Goal: Entertainment & Leisure: Consume media (video, audio)

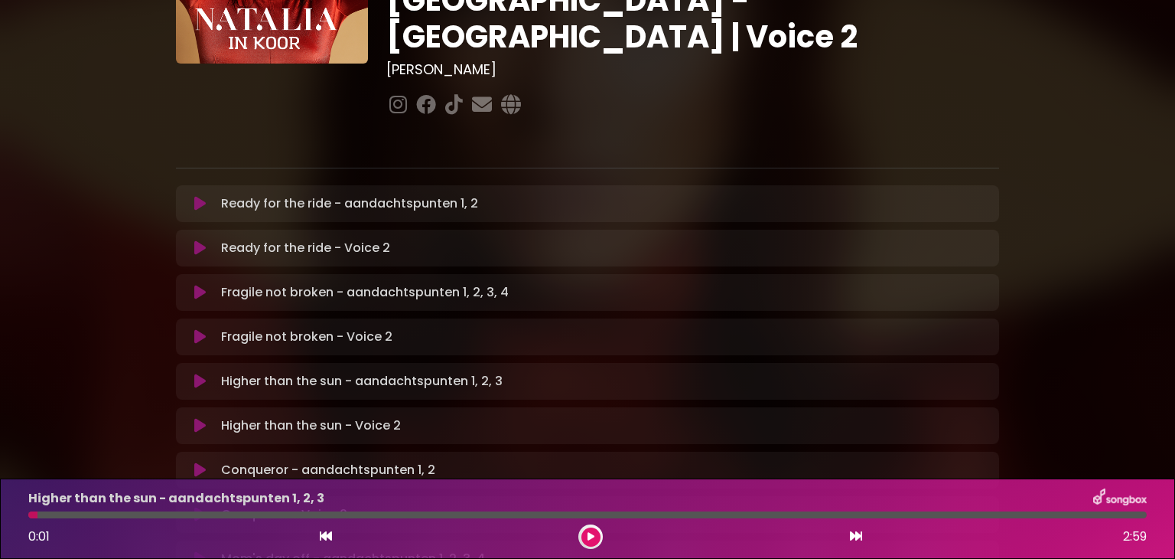
click at [197, 240] on icon at bounding box center [199, 247] width 11 height 15
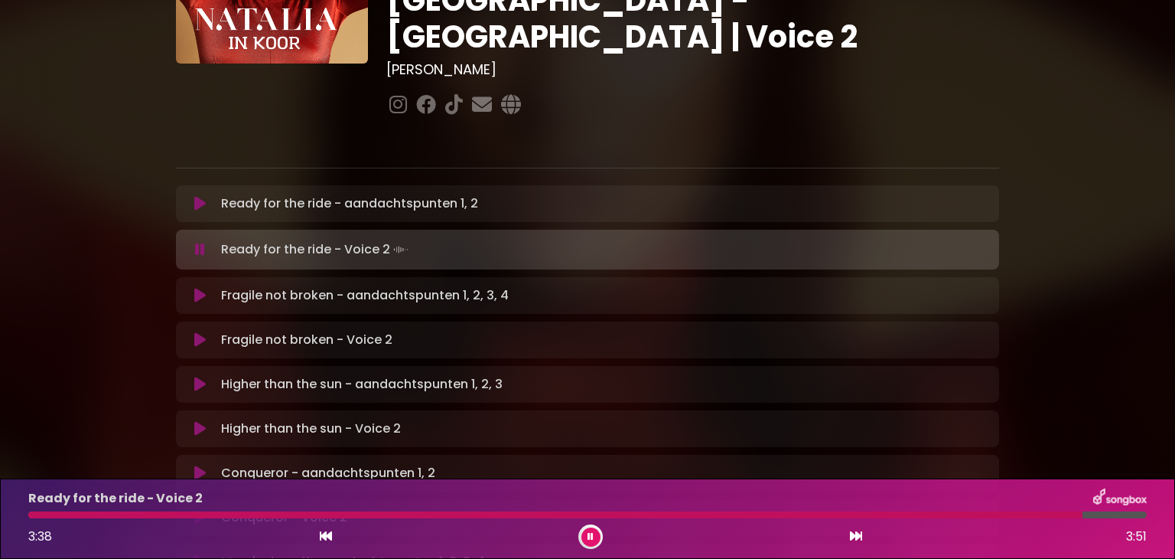
click at [592, 542] on button at bounding box center [591, 536] width 19 height 19
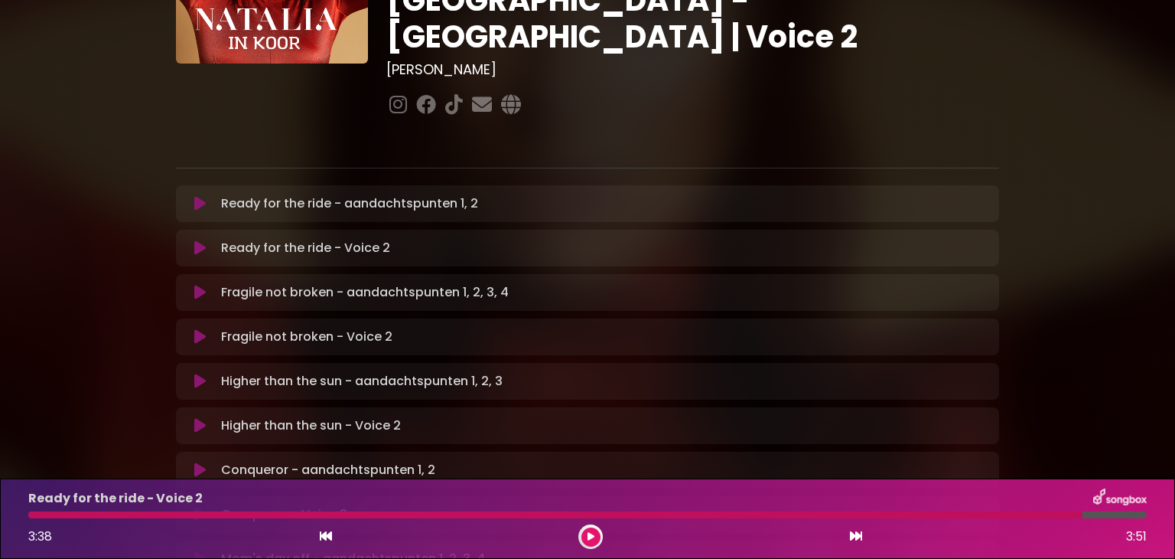
click at [119, 512] on div at bounding box center [555, 514] width 1055 height 7
click at [120, 525] on div "3:38 3:51" at bounding box center [587, 536] width 1137 height 24
click at [119, 518] on div "Ready for the ride - Voice 2 3:38 3:51" at bounding box center [587, 518] width 1137 height 60
click at [598, 534] on button at bounding box center [591, 536] width 19 height 19
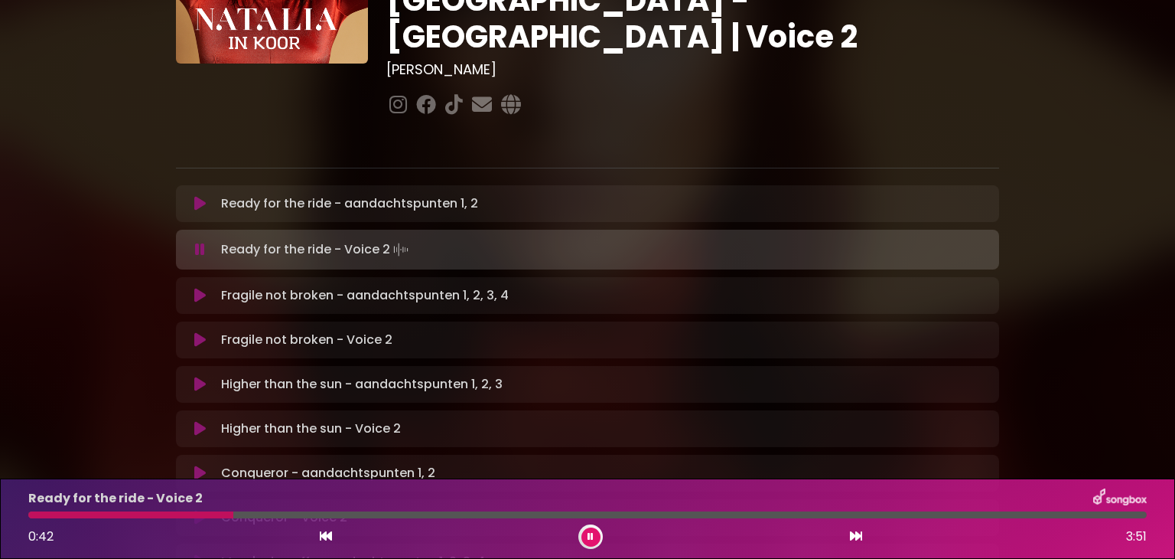
click at [366, 511] on div at bounding box center [587, 514] width 1119 height 7
click at [531, 515] on div at bounding box center [324, 514] width 592 height 7
click at [539, 514] on div at bounding box center [587, 514] width 1119 height 7
click at [529, 517] on div at bounding box center [307, 514] width 558 height 7
click at [539, 516] on div at bounding box center [306, 514] width 556 height 7
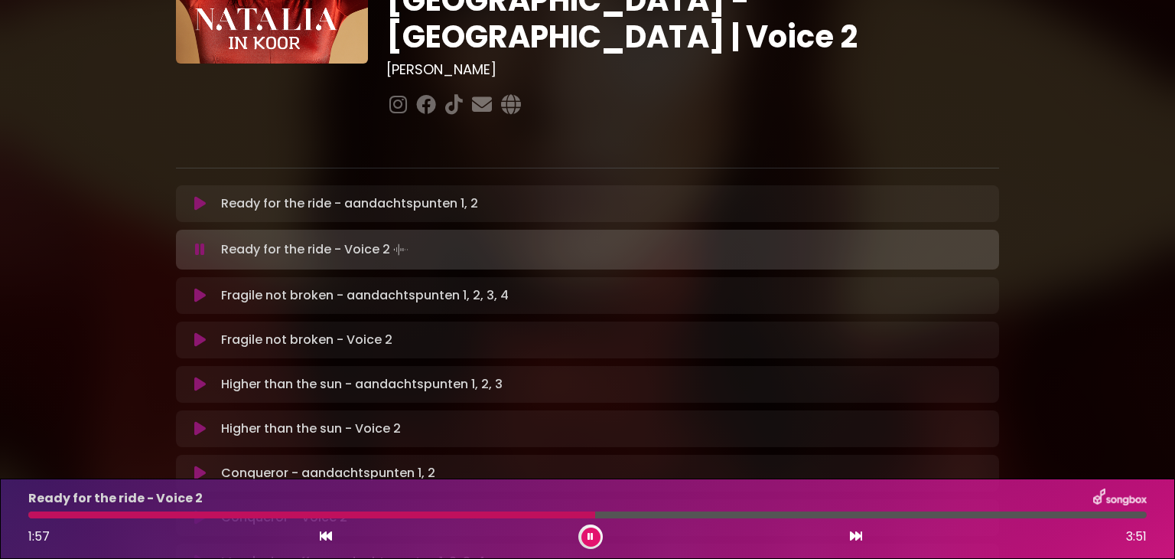
click at [539, 516] on div at bounding box center [311, 514] width 567 height 7
click at [539, 516] on div at bounding box center [305, 514] width 554 height 7
click at [539, 516] on div at bounding box center [307, 514] width 559 height 7
click at [539, 516] on div at bounding box center [304, 514] width 553 height 7
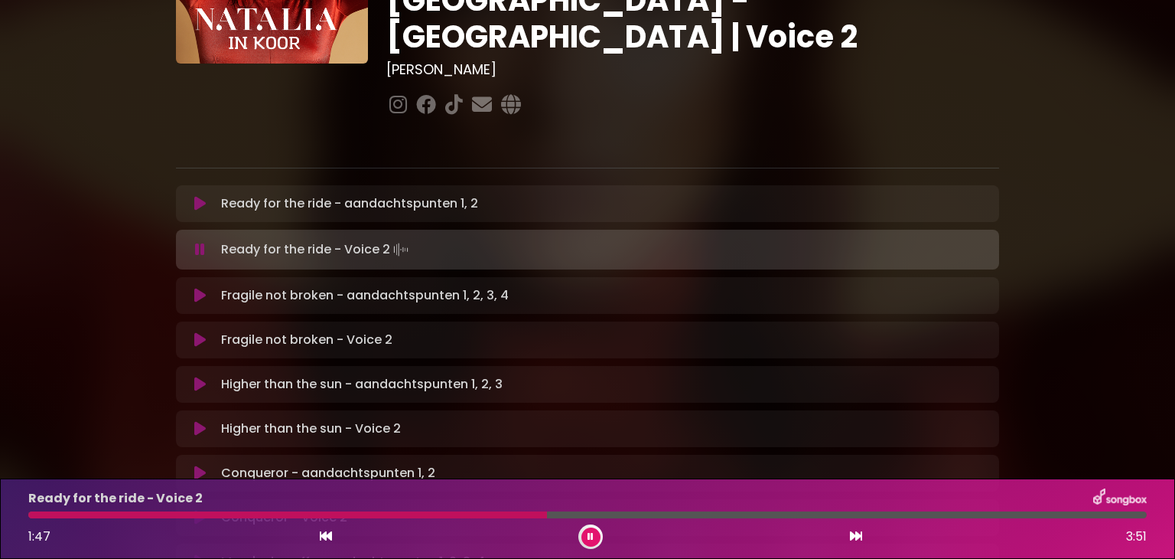
click at [585, 534] on button at bounding box center [591, 536] width 19 height 19
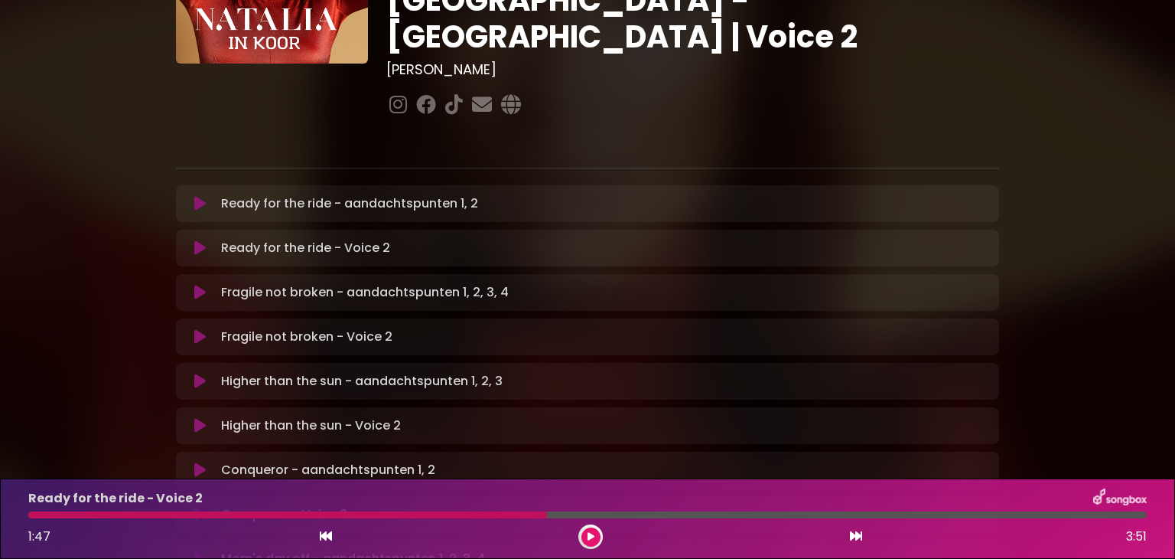
click at [198, 285] on icon at bounding box center [199, 292] width 11 height 15
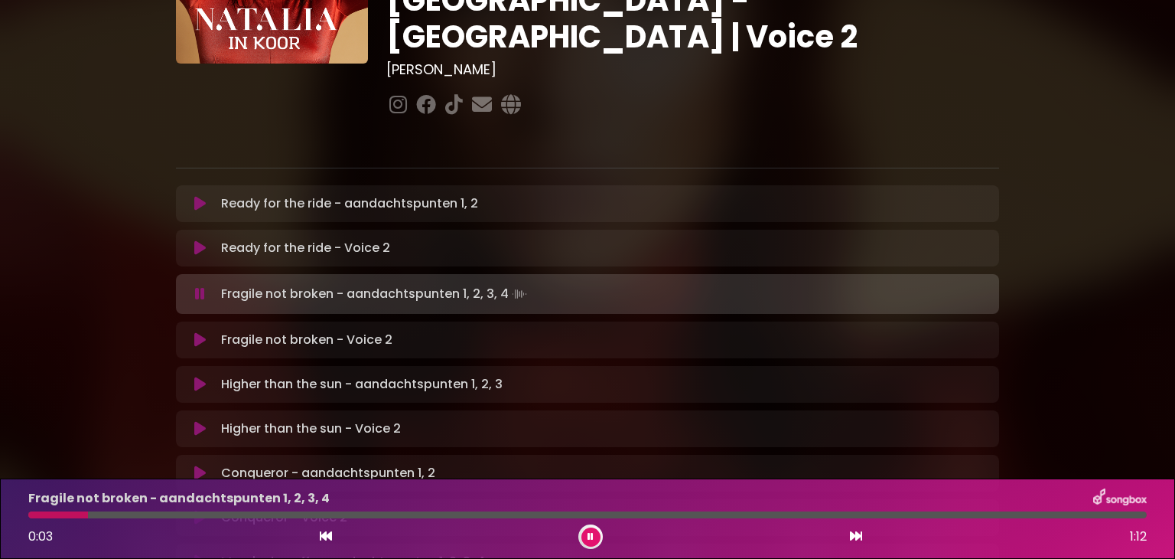
click at [196, 332] on icon at bounding box center [199, 339] width 11 height 15
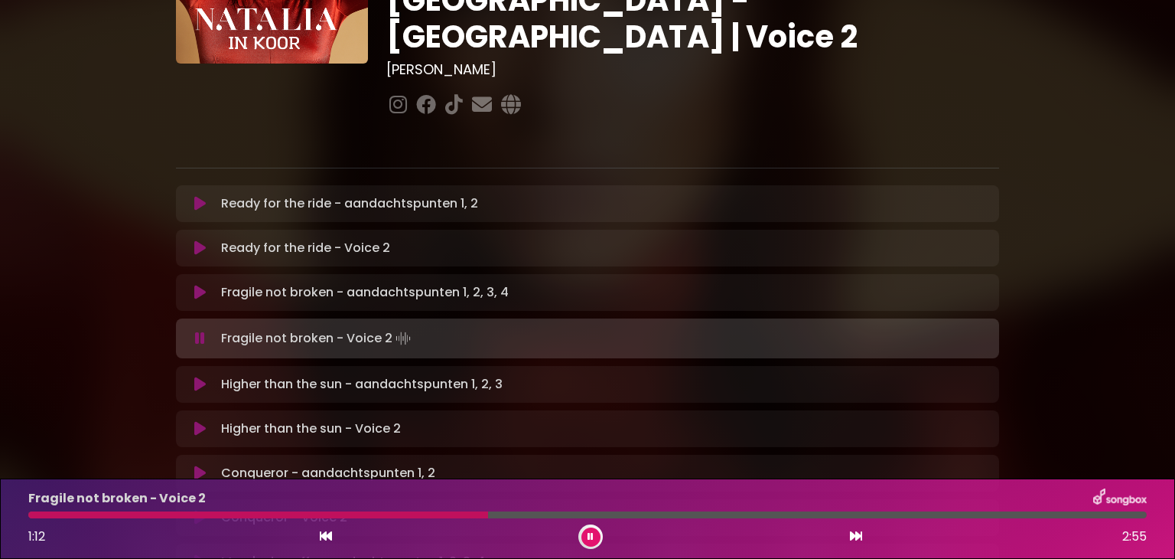
click at [102, 515] on div at bounding box center [258, 514] width 460 height 7
click at [51, 514] on div at bounding box center [69, 514] width 82 height 7
click at [586, 536] on button at bounding box center [591, 536] width 19 height 19
